Goal: Task Accomplishment & Management: Manage account settings

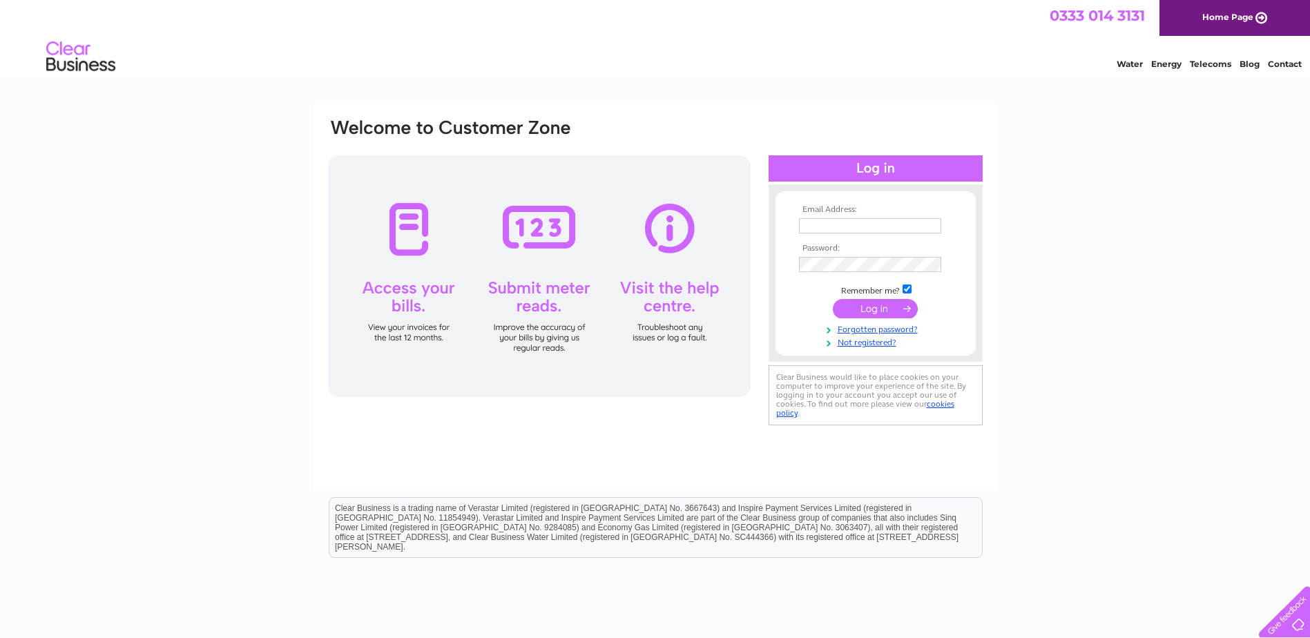
type input "[EMAIL_ADDRESS][DOMAIN_NAME]"
click at [896, 310] on input "submit" at bounding box center [875, 308] width 85 height 19
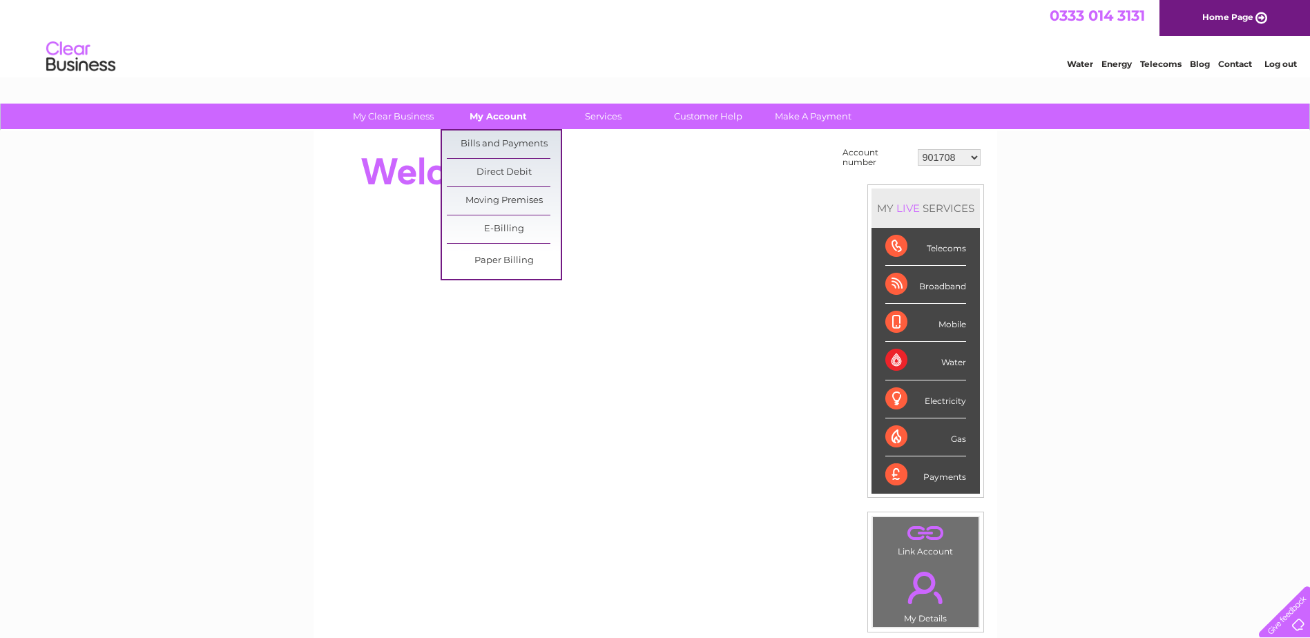
click at [490, 117] on link "My Account" at bounding box center [498, 117] width 114 height 26
click at [490, 146] on link "Bills and Payments" at bounding box center [504, 145] width 114 height 28
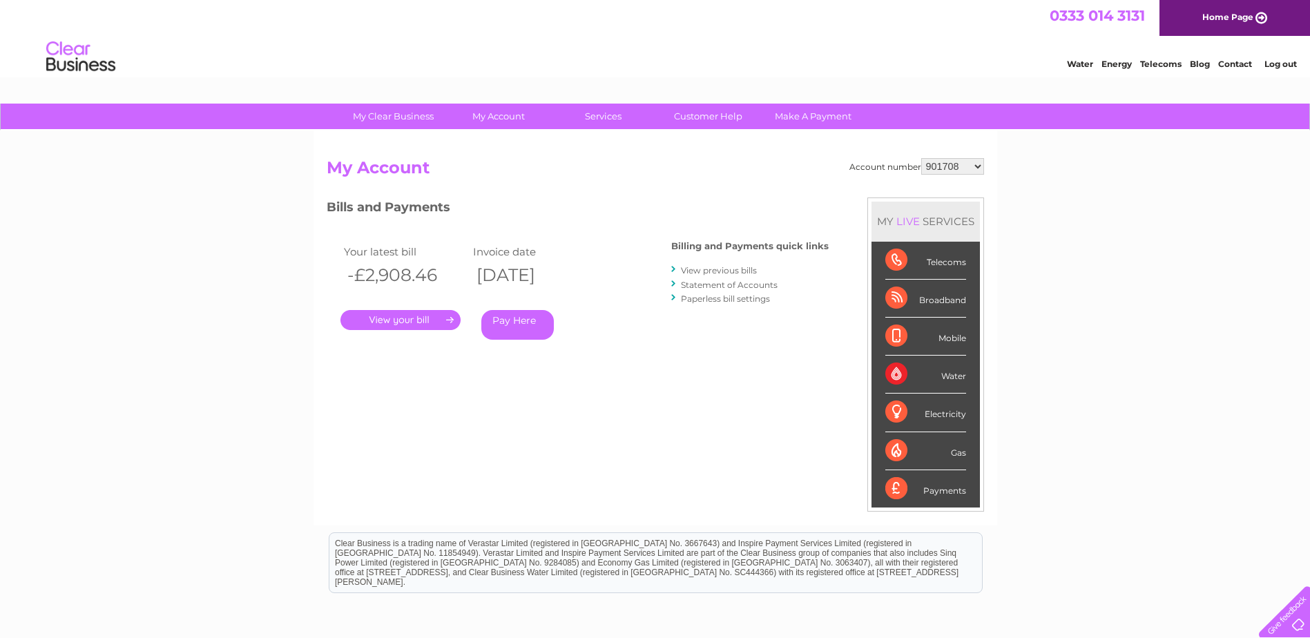
click at [407, 327] on link "." at bounding box center [401, 320] width 120 height 20
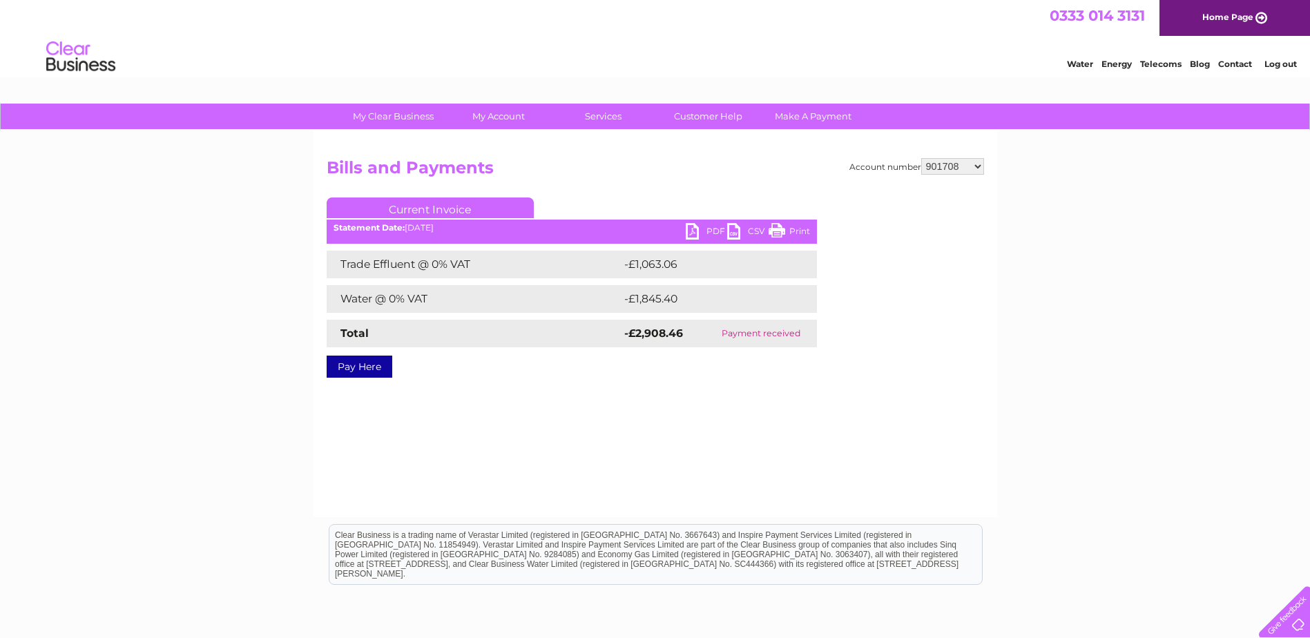
click at [705, 230] on link "PDF" at bounding box center [706, 233] width 41 height 20
click at [1282, 64] on link "Log out" at bounding box center [1281, 64] width 32 height 10
